Goal: Find specific page/section: Find specific page/section

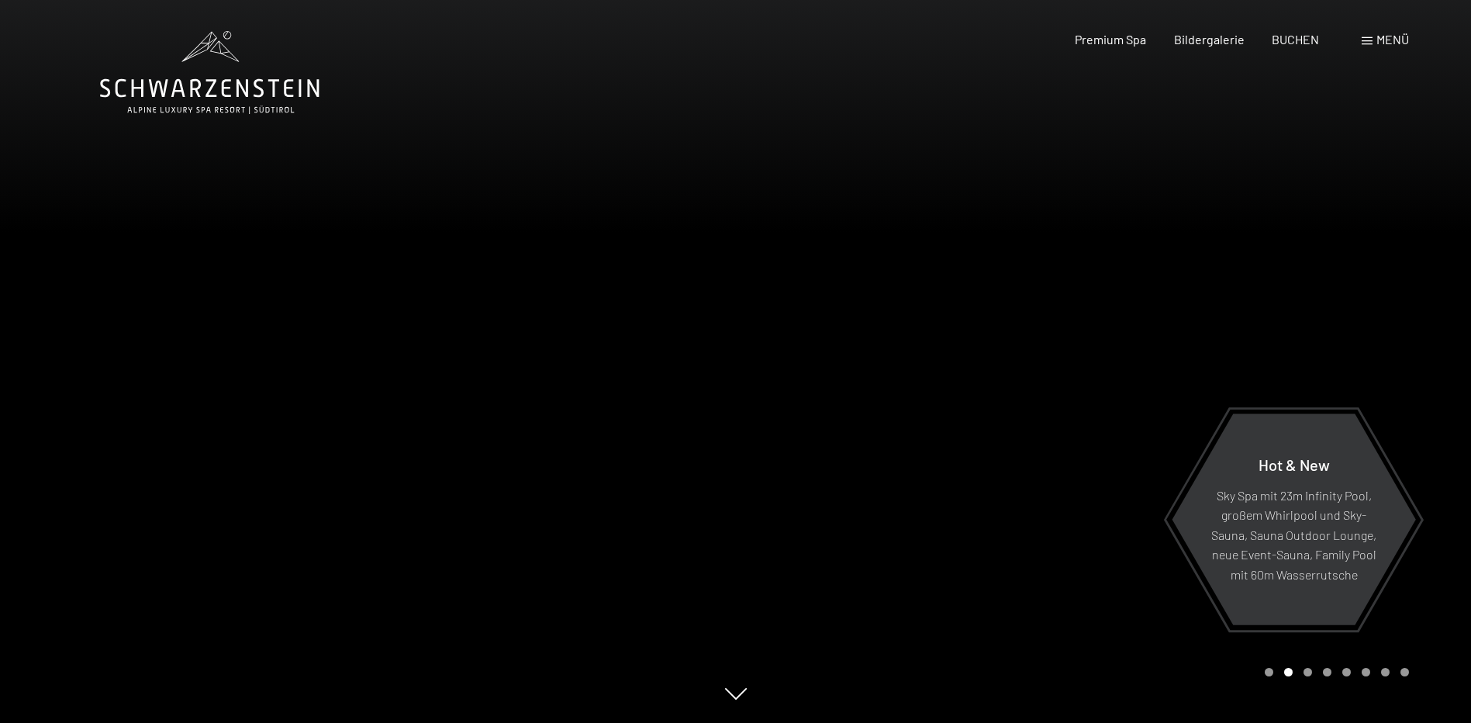
click at [1376, 38] on span "Menü" at bounding box center [1392, 39] width 33 height 15
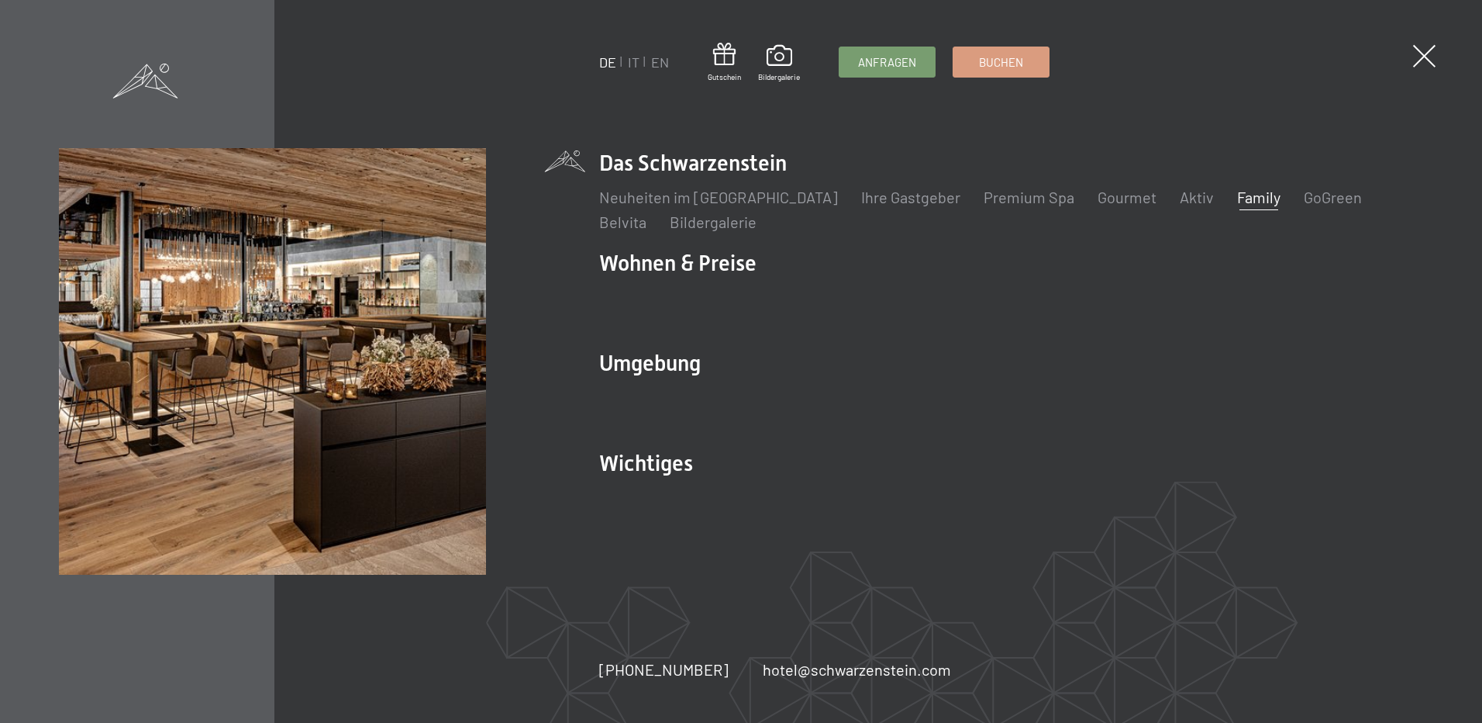
click at [1237, 199] on link "Family" at bounding box center [1258, 197] width 43 height 19
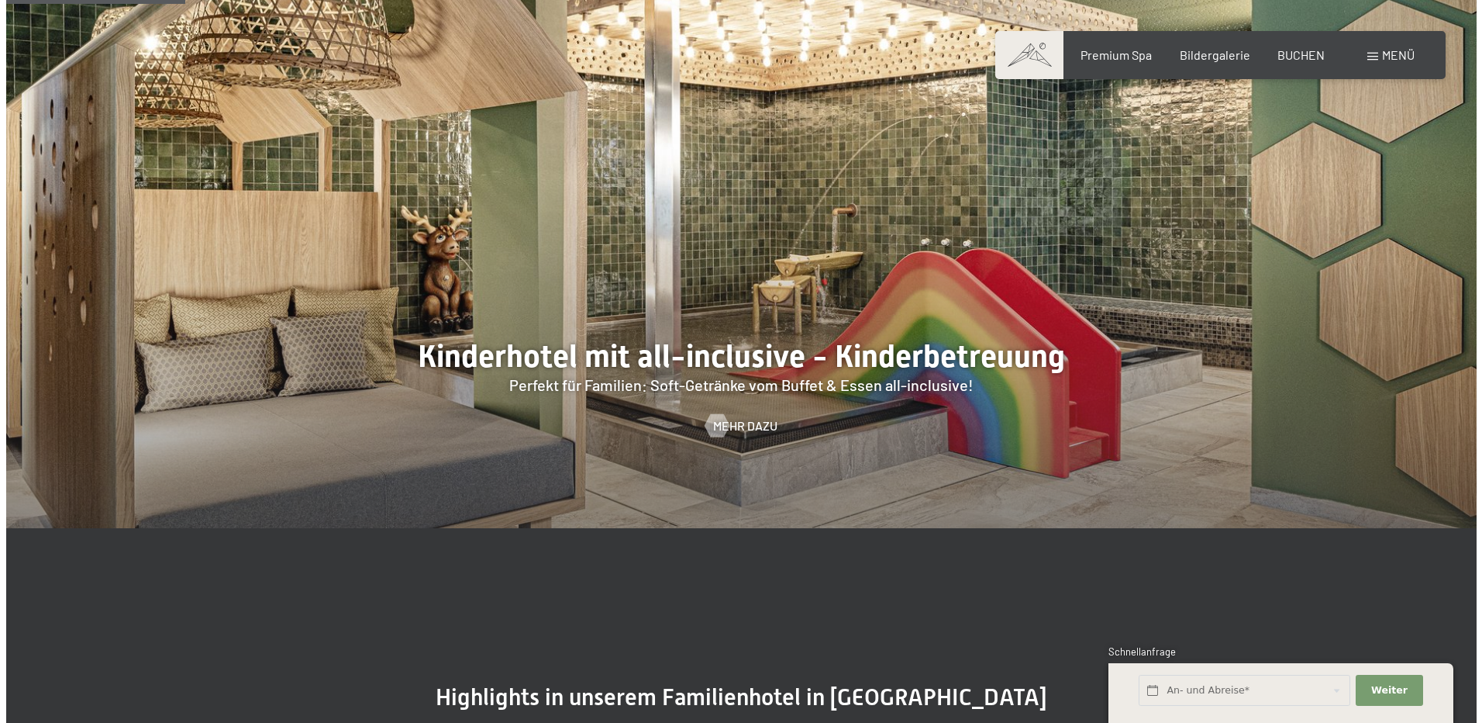
scroll to position [1628, 0]
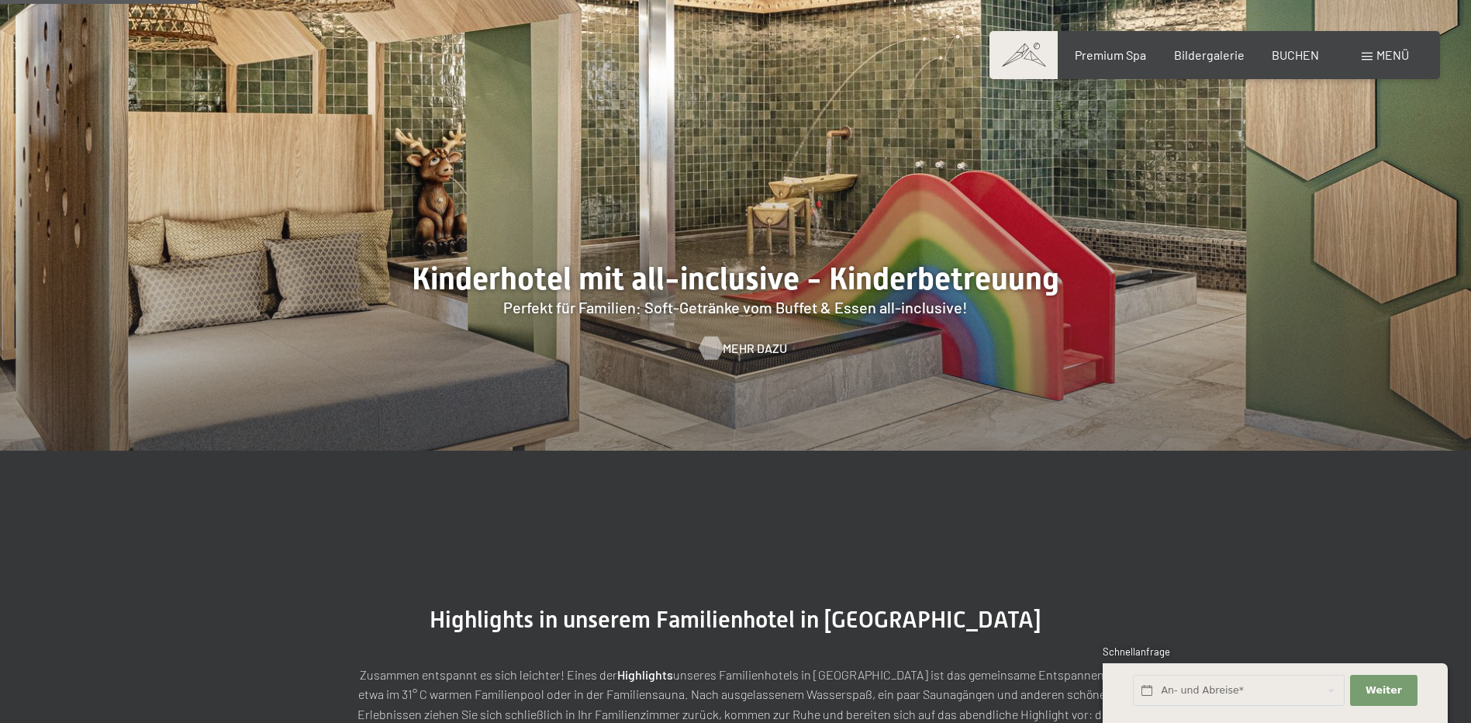
click at [708, 336] on div at bounding box center [710, 347] width 13 height 23
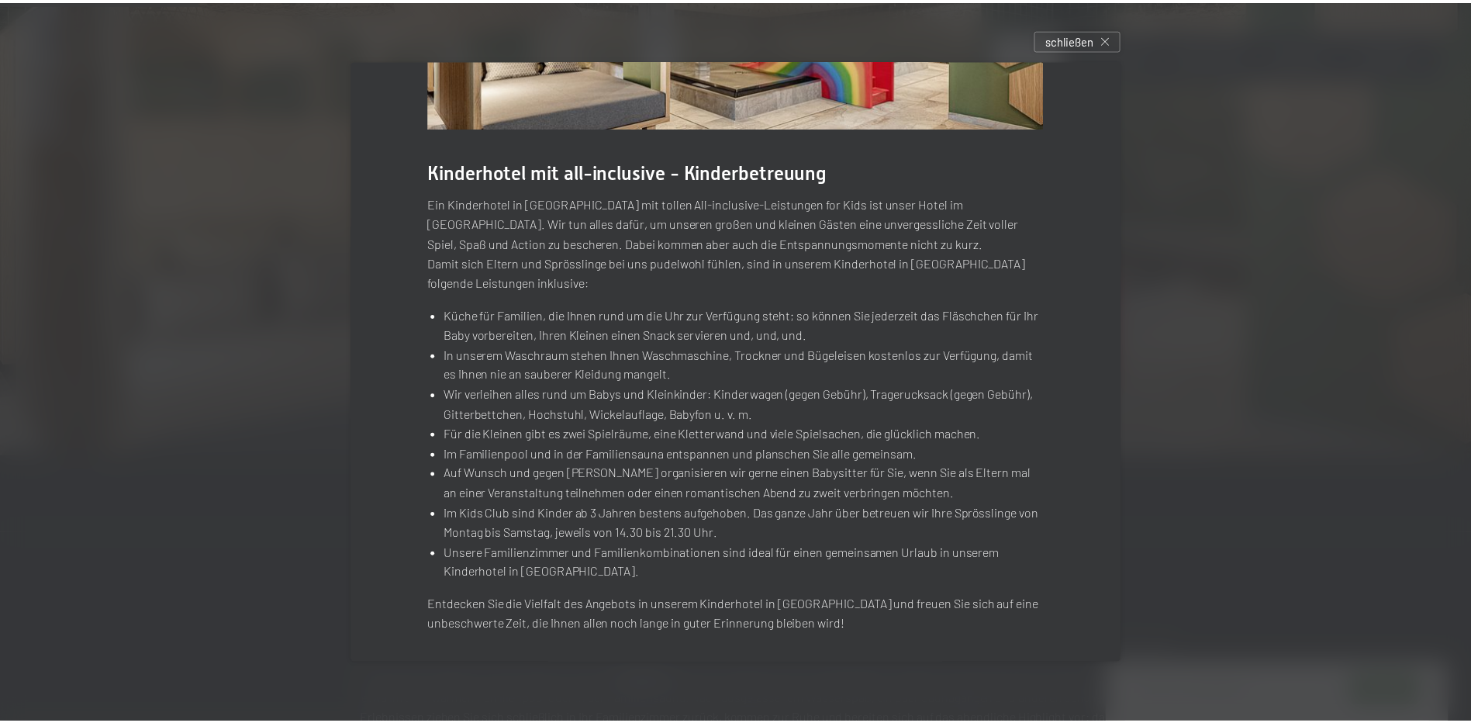
scroll to position [238, 0]
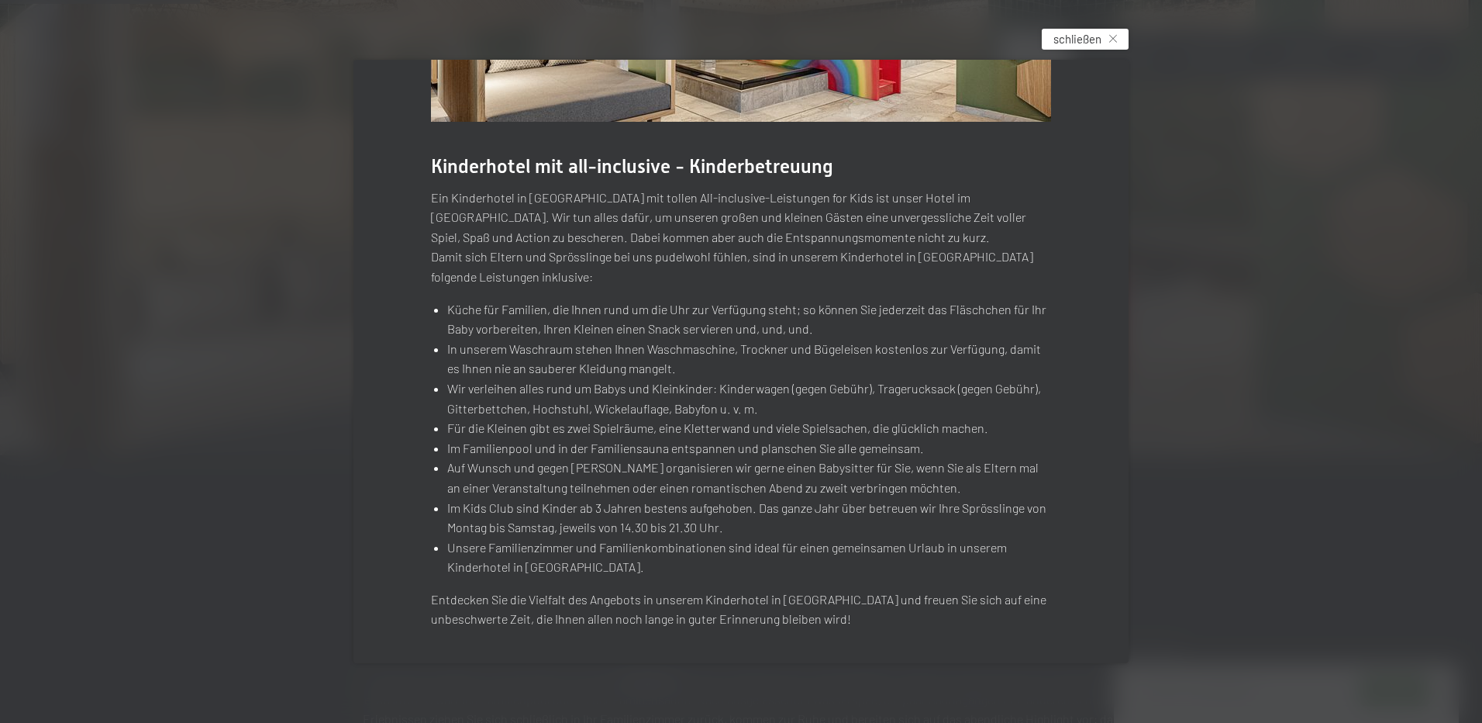
click at [1096, 41] on span "schließen" at bounding box center [1078, 39] width 48 height 16
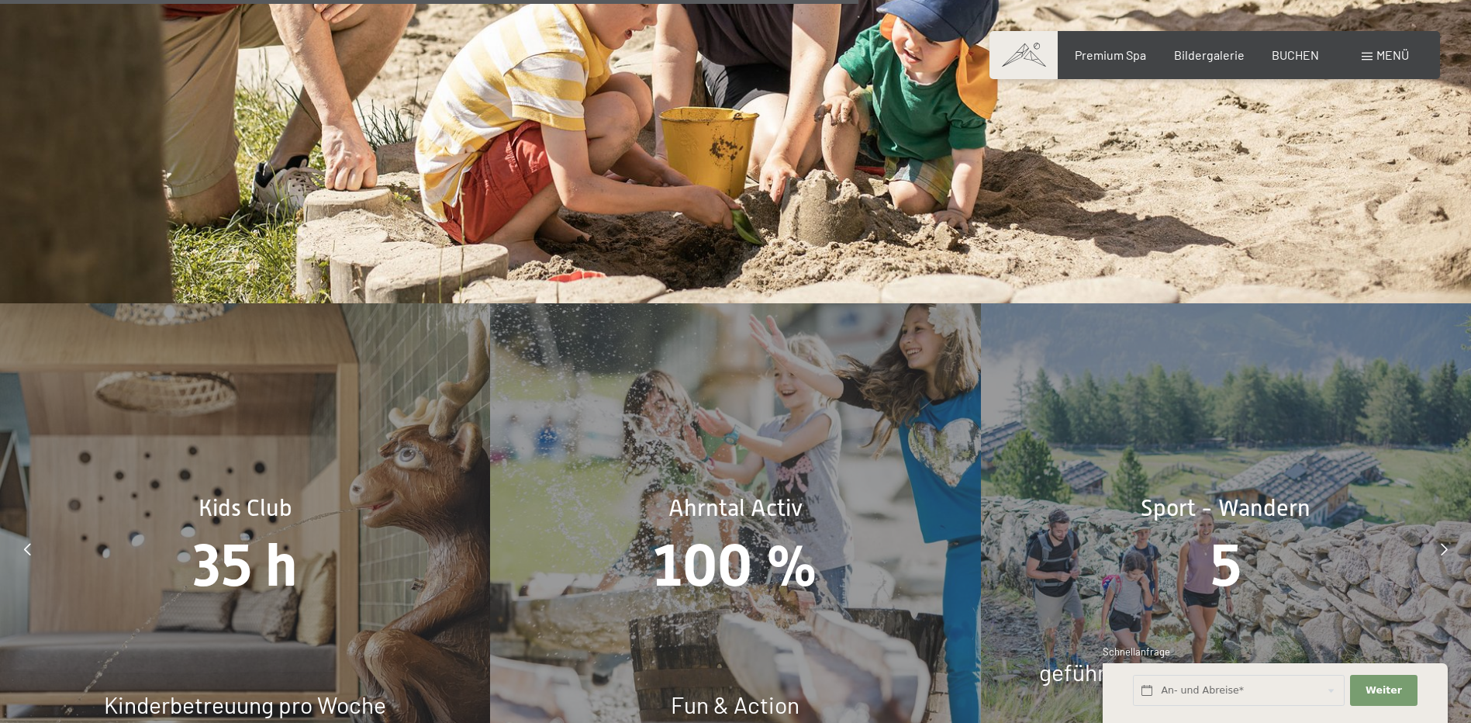
scroll to position [7055, 0]
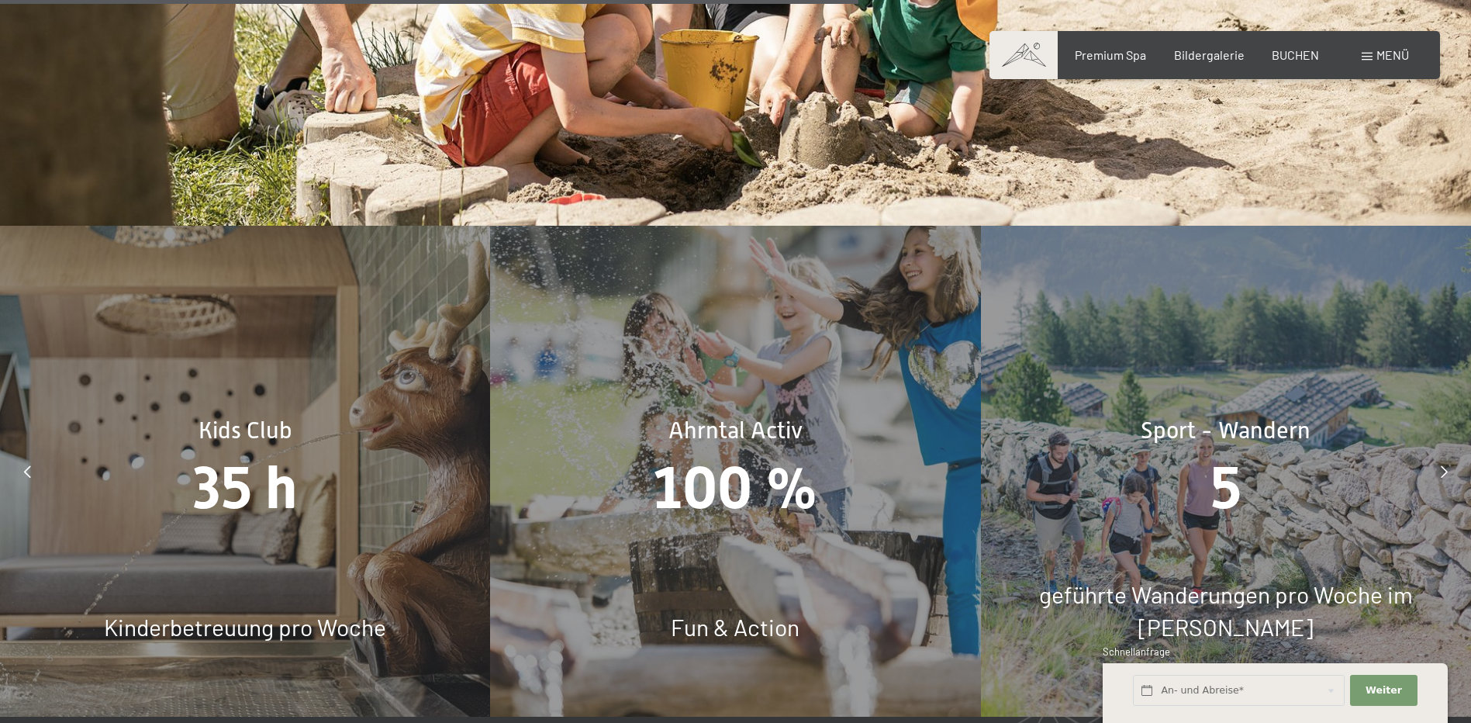
click at [33, 452] on div at bounding box center [27, 471] width 39 height 39
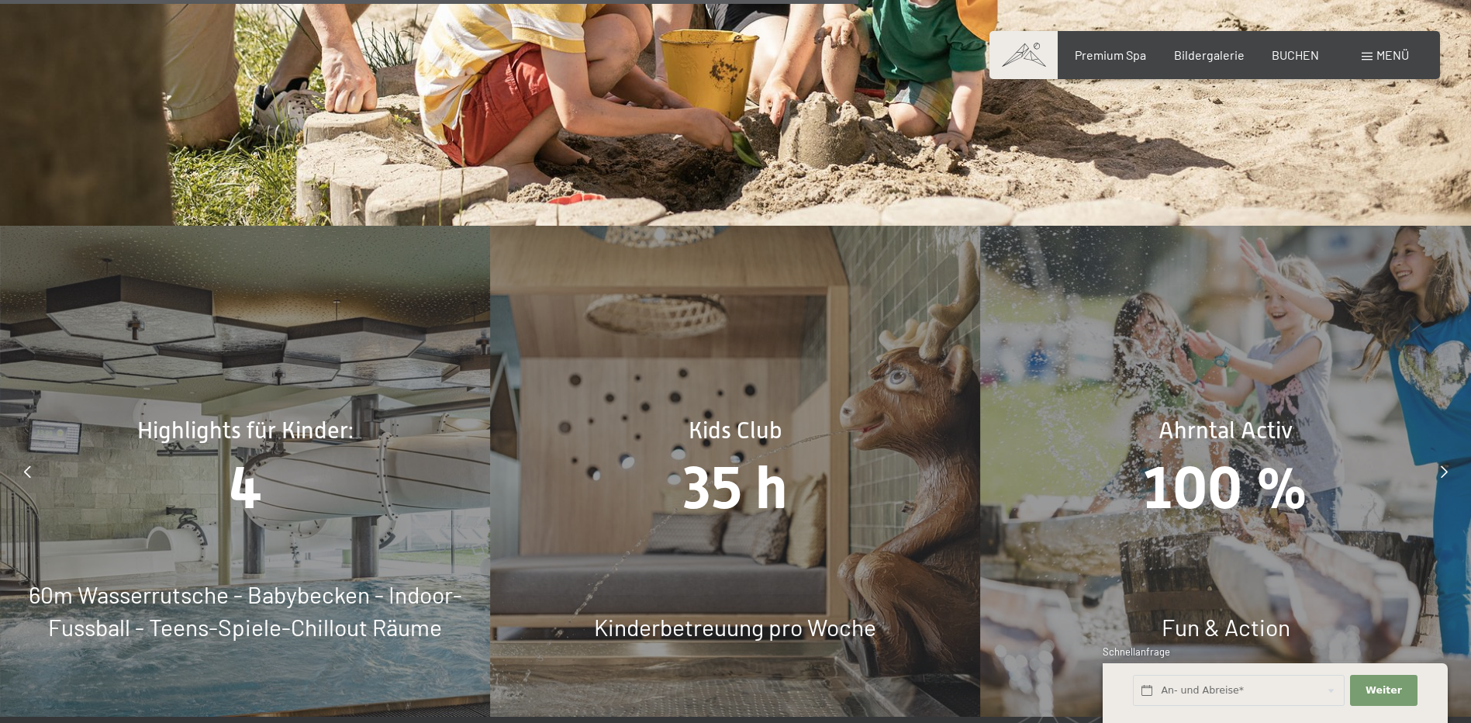
click at [197, 446] on div "4" at bounding box center [245, 487] width 490 height 82
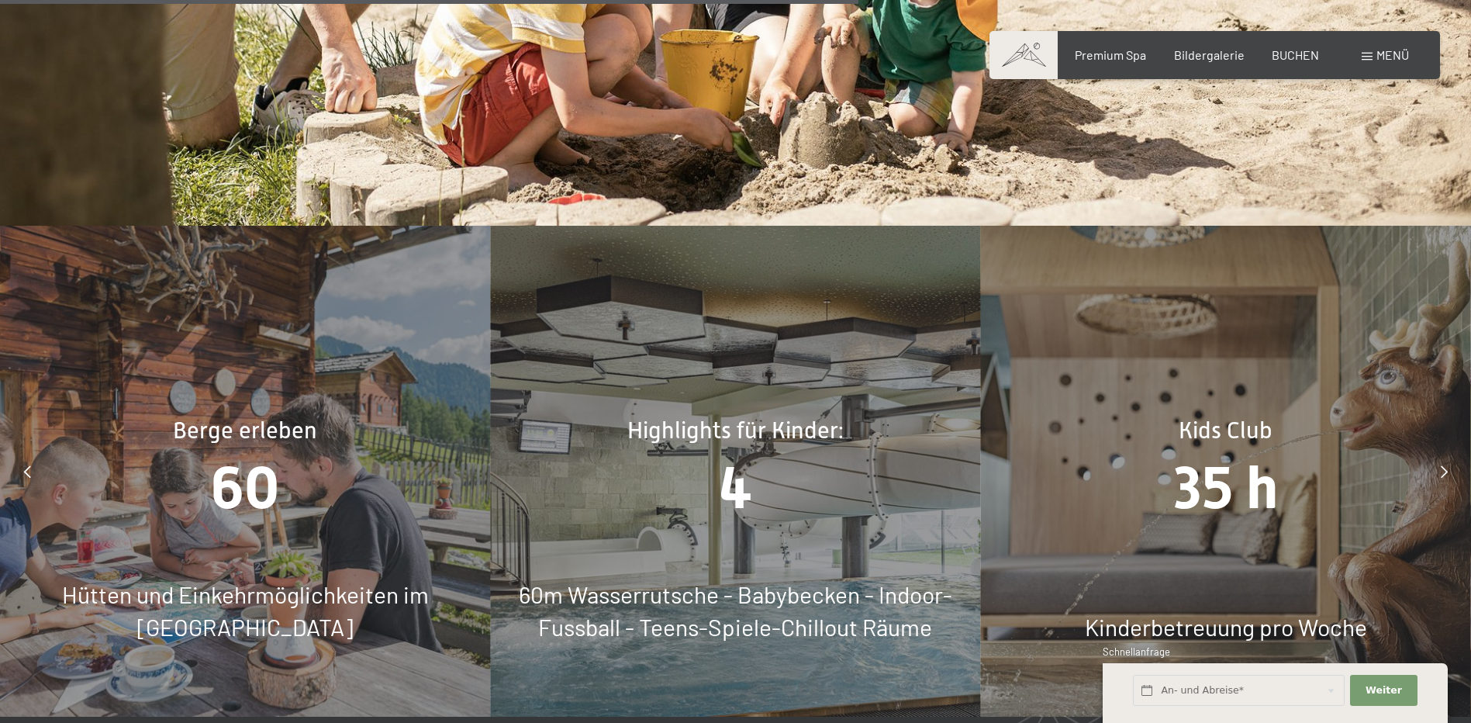
click at [730, 453] on span "4" at bounding box center [735, 487] width 33 height 68
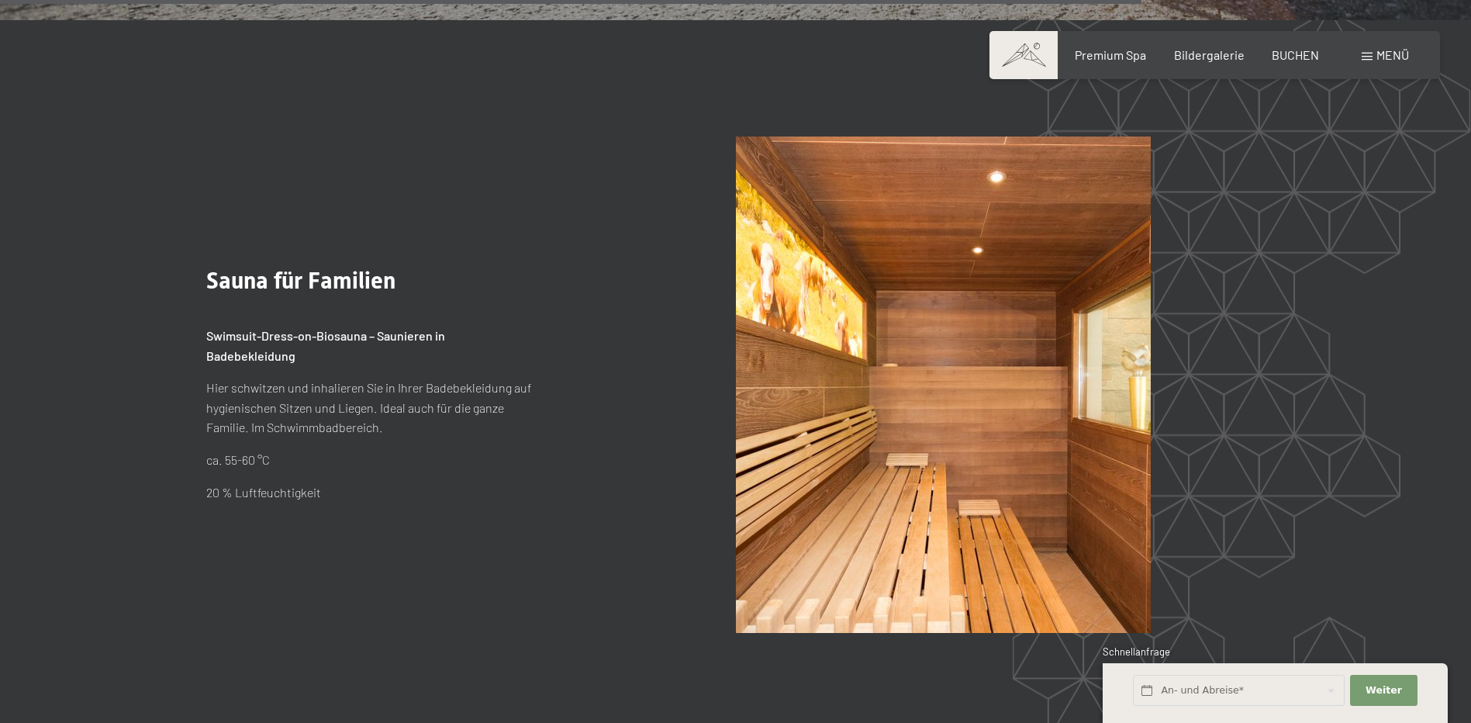
scroll to position [9381, 0]
